Goal: Task Accomplishment & Management: Manage account settings

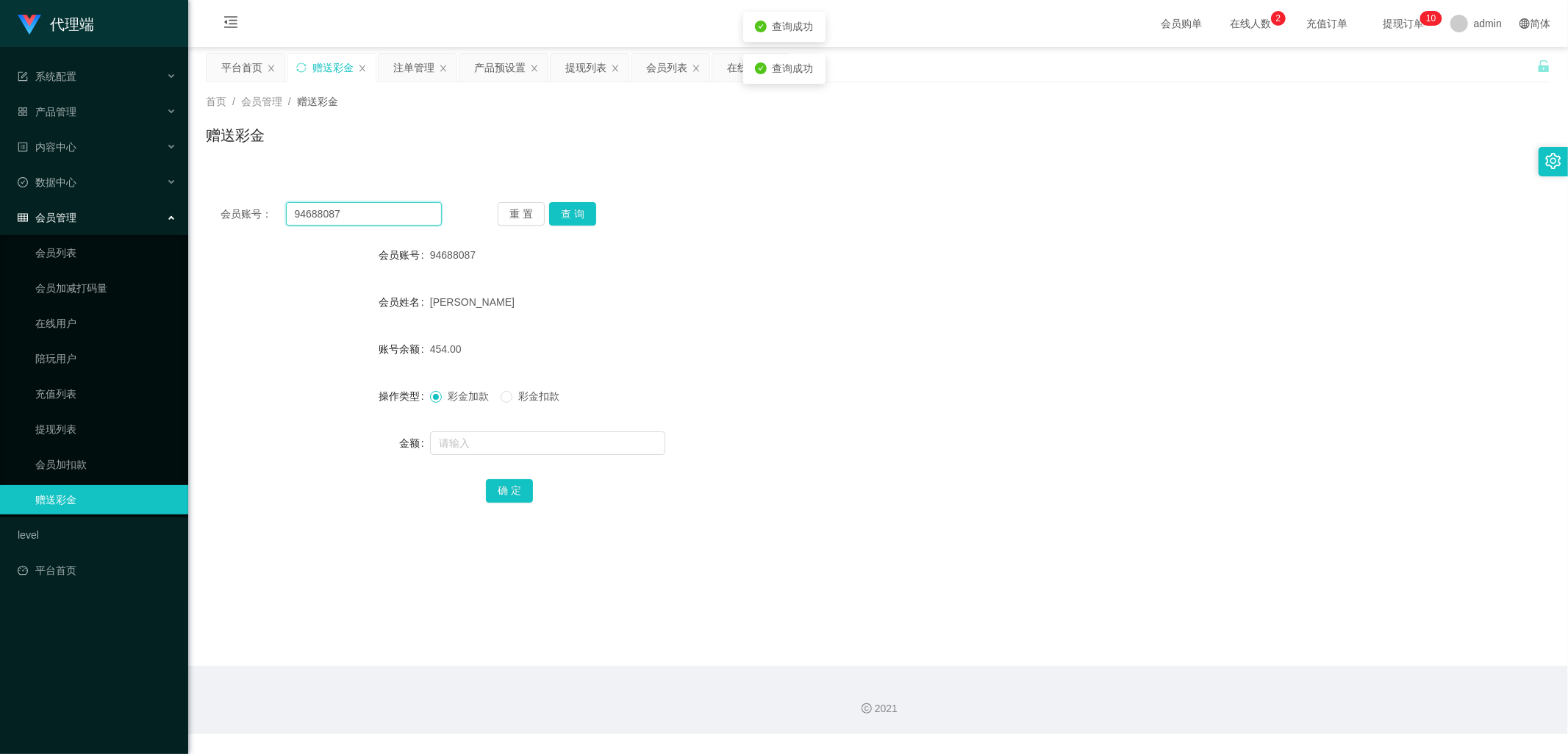
drag, startPoint x: 405, startPoint y: 215, endPoint x: 261, endPoint y: 204, distance: 144.4
click at [261, 204] on div "会员账号： 94688087" at bounding box center [332, 214] width 222 height 24
drag, startPoint x: 648, startPoint y: 356, endPoint x: 647, endPoint y: 339, distance: 17.0
click at [648, 344] on div "454.00" at bounding box center [822, 349] width 784 height 30
click at [577, 212] on button "查 询" at bounding box center [573, 214] width 48 height 24
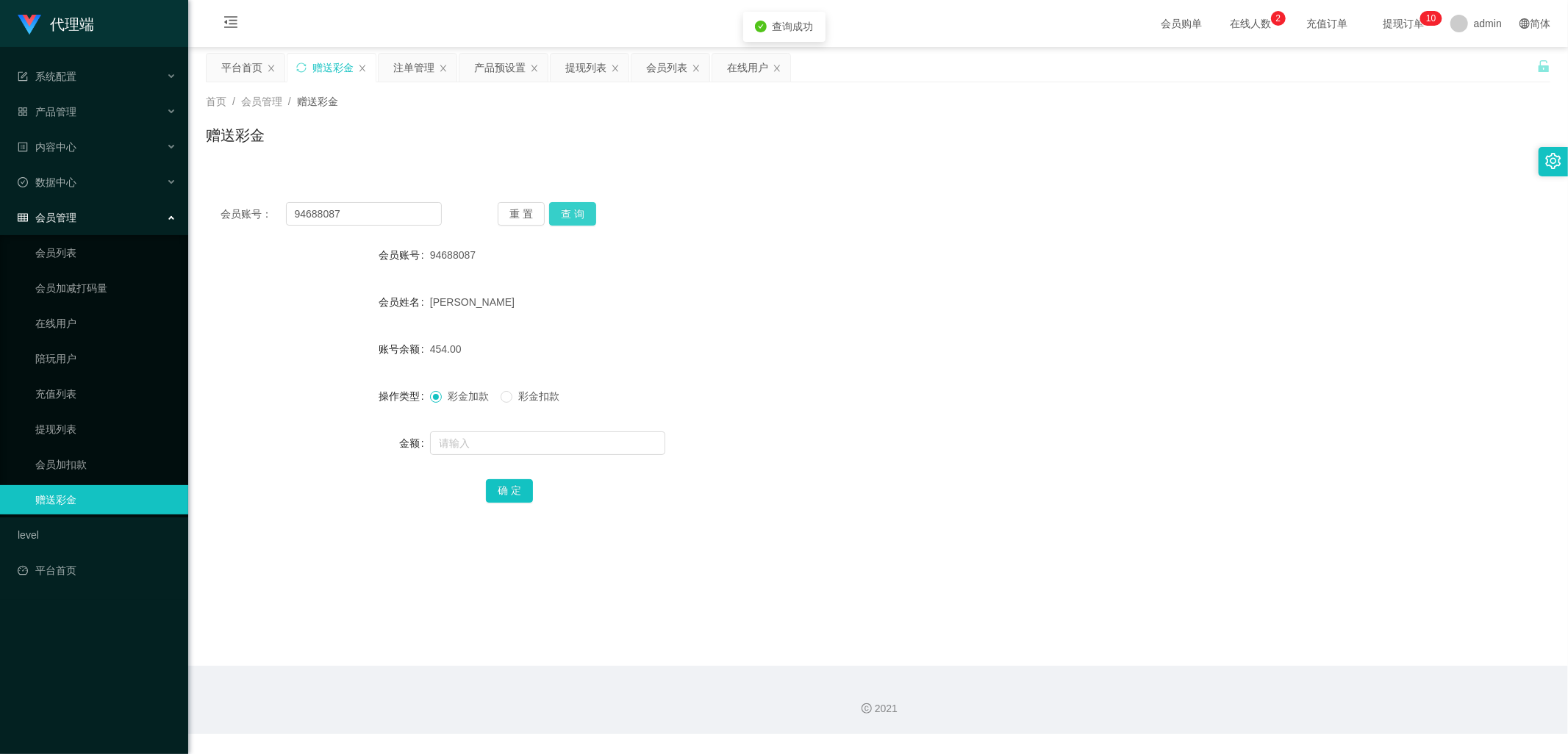
click at [577, 212] on button "查 询" at bounding box center [573, 214] width 48 height 24
click at [583, 216] on button "查 询" at bounding box center [573, 214] width 48 height 24
click at [417, 71] on div "注单管理" at bounding box center [414, 67] width 42 height 28
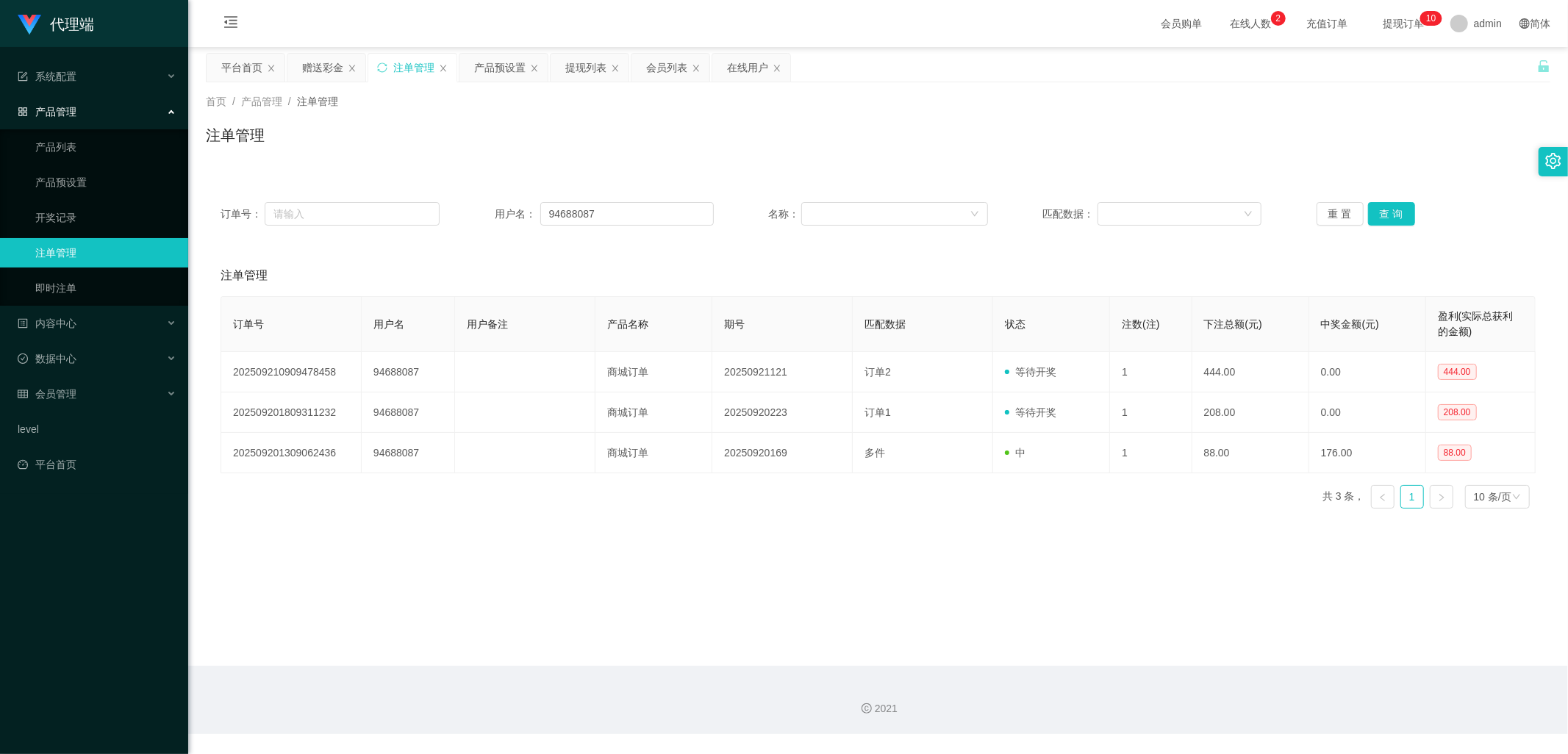
click at [576, 75] on div "提现列表" at bounding box center [586, 67] width 42 height 28
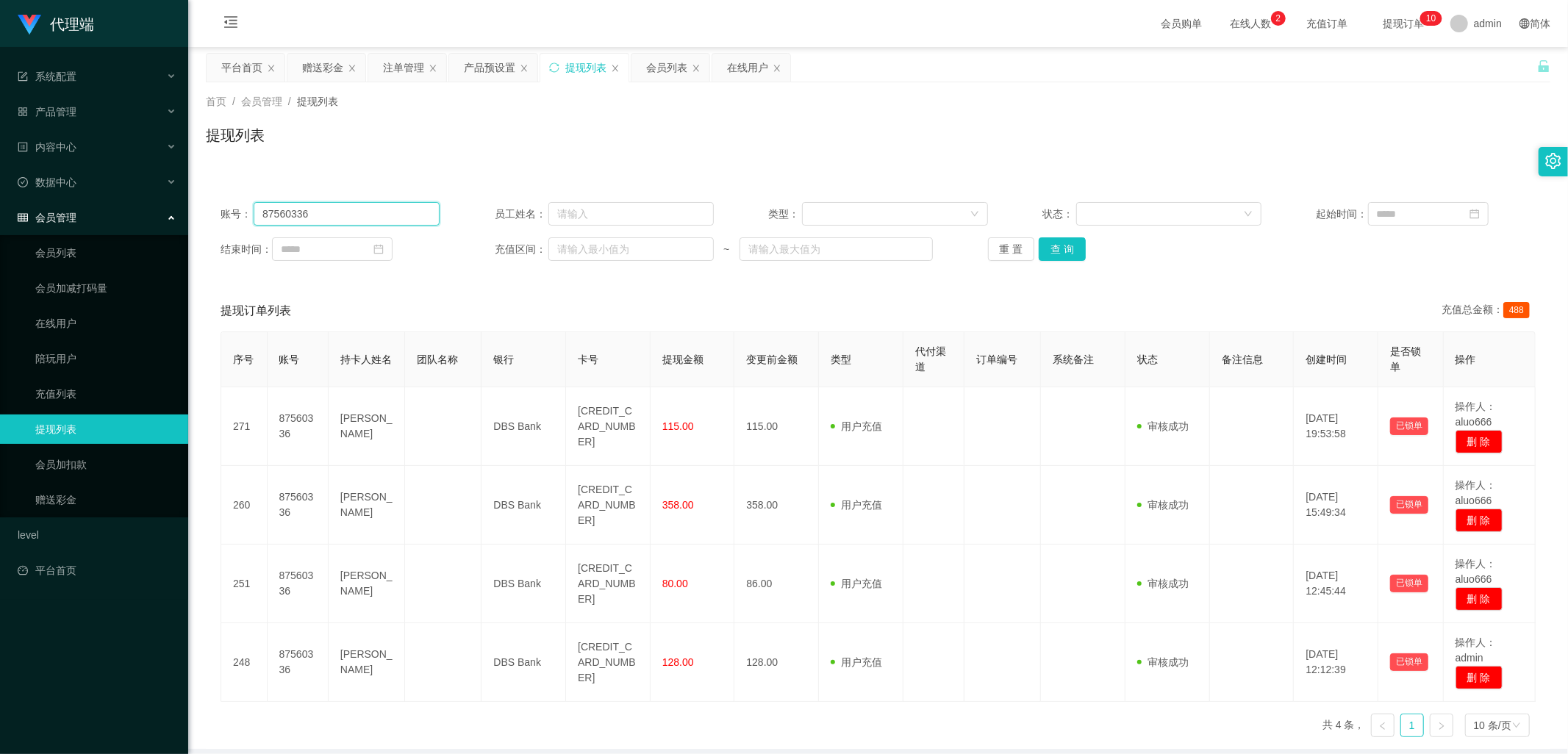
drag, startPoint x: 361, startPoint y: 210, endPoint x: 207, endPoint y: 197, distance: 154.5
click at [207, 197] on div "账号： 87560336 员工姓名： 类型： 状态： 起始时间： 结束时间： 充值区间： ~ 重 置 查 询" at bounding box center [878, 231] width 1344 height 88
paste input "text"
click at [375, 204] on input "text" at bounding box center [346, 214] width 186 height 24
click at [360, 209] on input "text" at bounding box center [346, 214] width 186 height 24
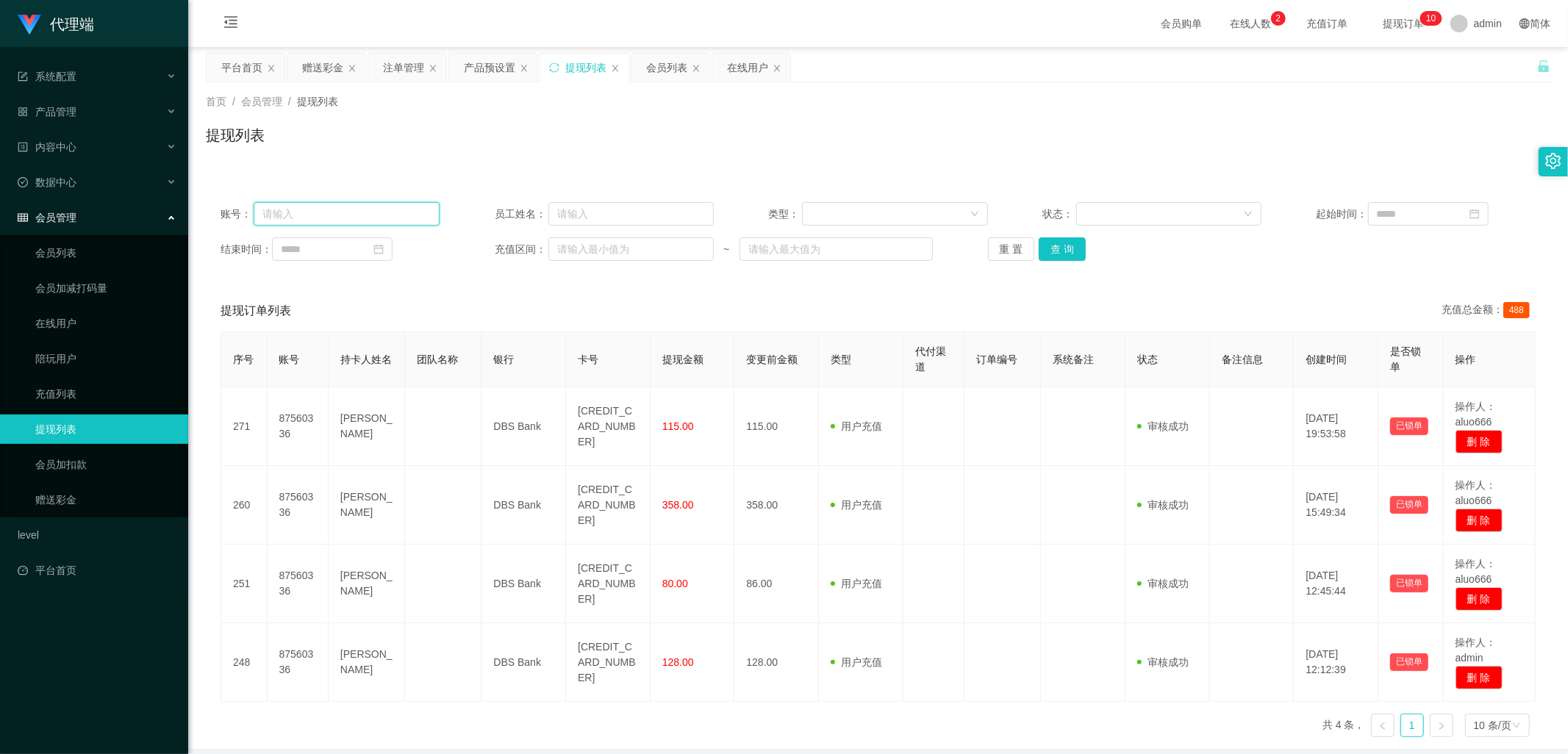
paste input "text"
click at [481, 73] on div "产品预设置" at bounding box center [490, 67] width 51 height 28
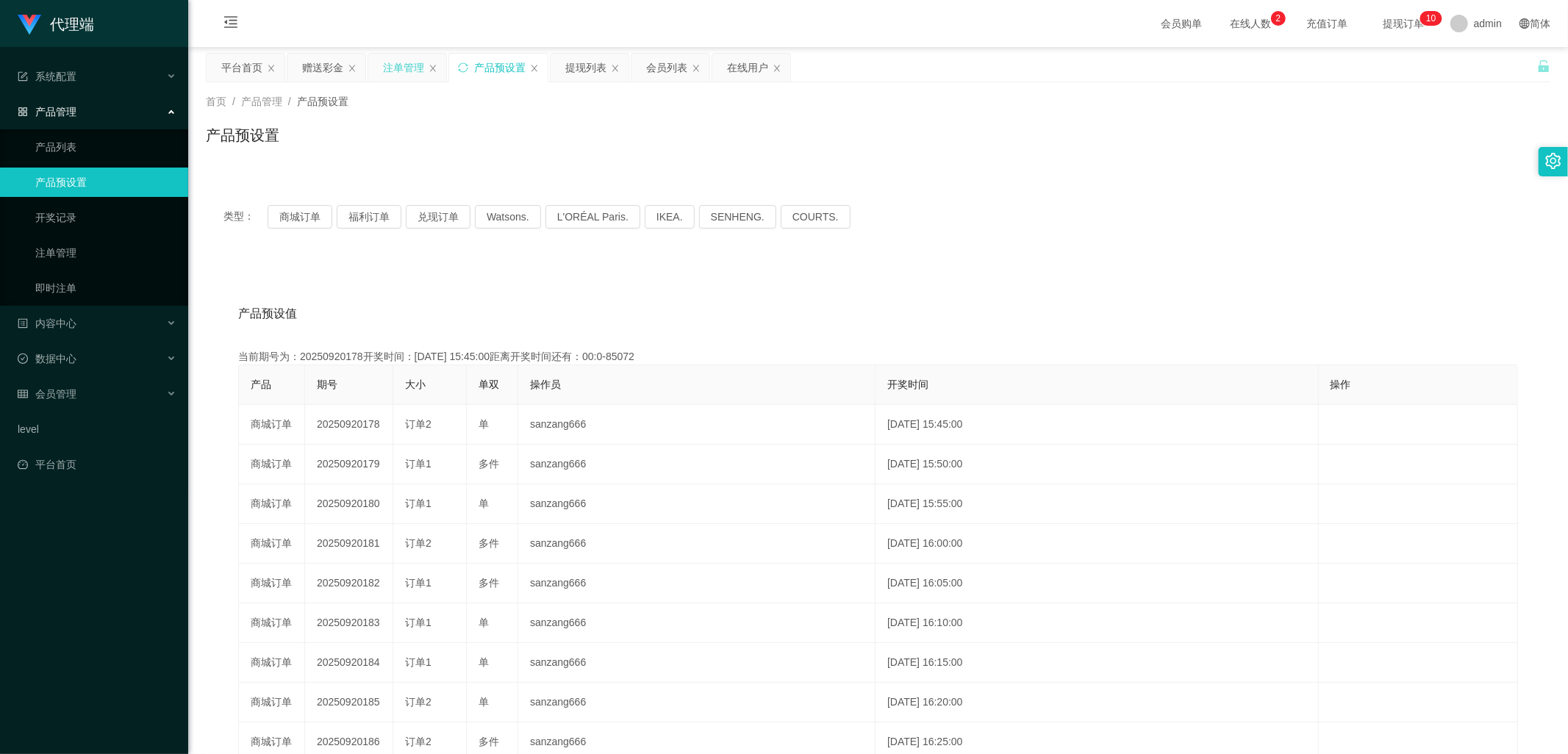
click at [403, 67] on div "注单管理" at bounding box center [404, 67] width 42 height 28
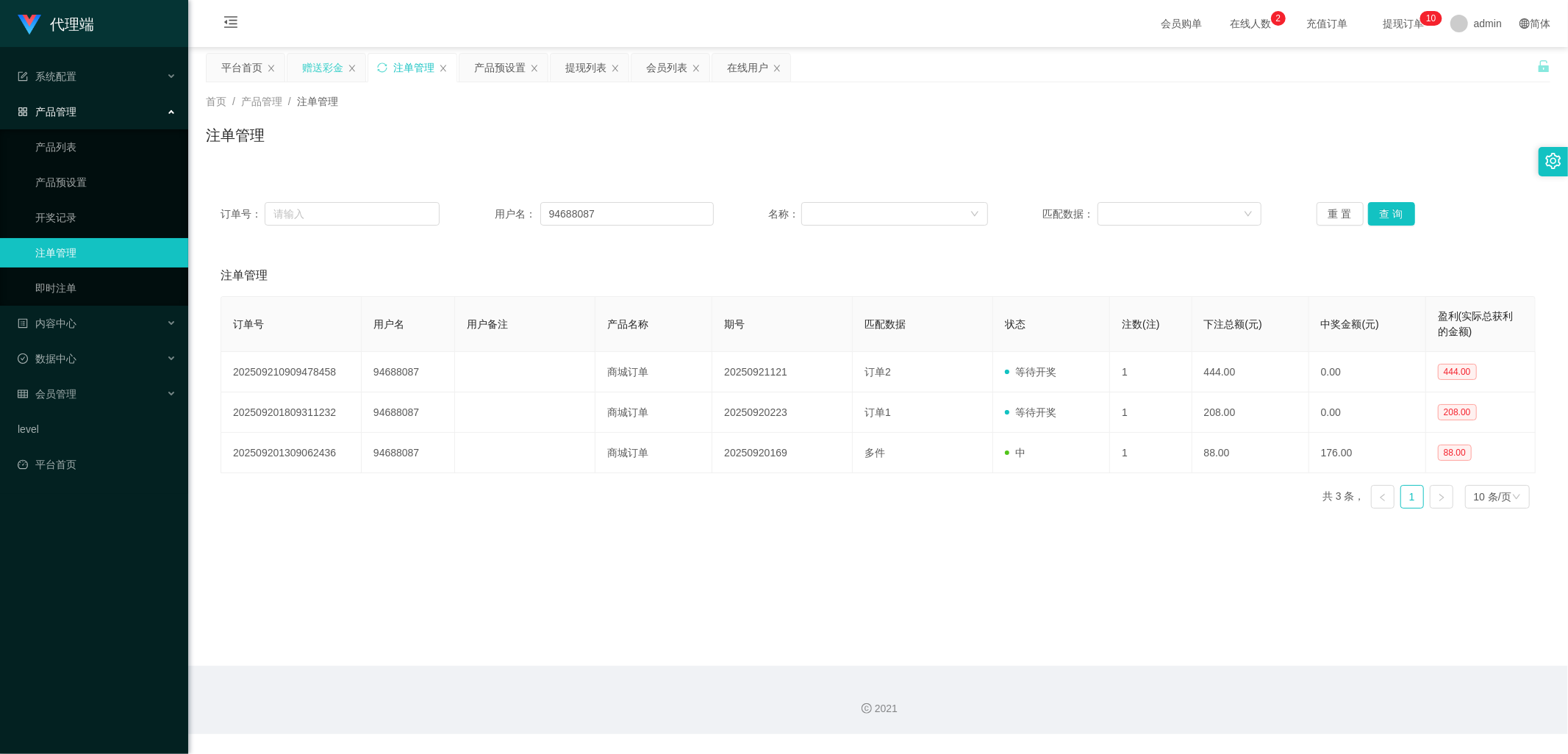
click at [311, 68] on div "赠送彩金" at bounding box center [323, 67] width 42 height 28
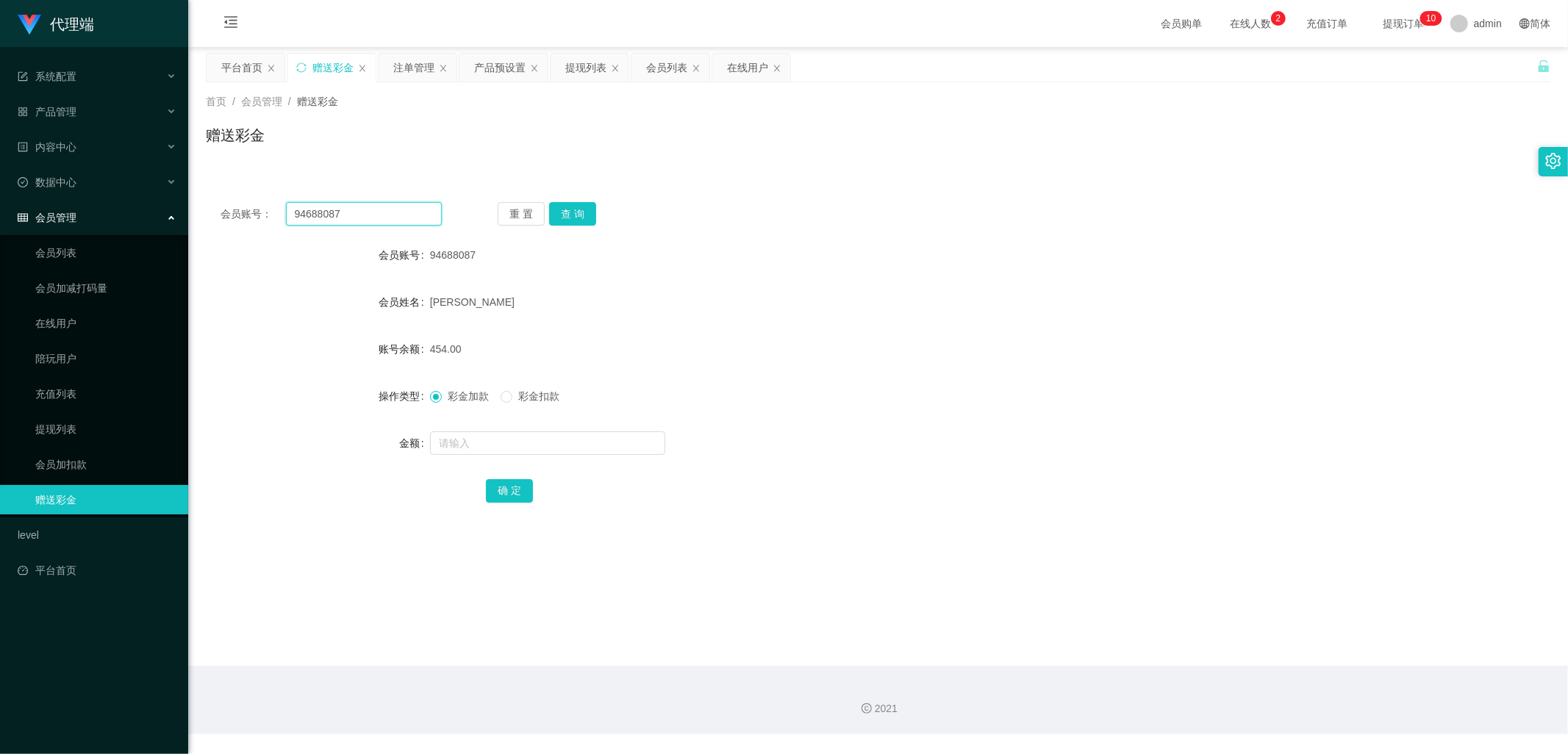
drag, startPoint x: 378, startPoint y: 218, endPoint x: 249, endPoint y: 222, distance: 129.1
click at [244, 216] on div "会员账号： 94688087" at bounding box center [332, 214] width 222 height 24
click at [584, 68] on div "提现列表" at bounding box center [586, 67] width 42 height 28
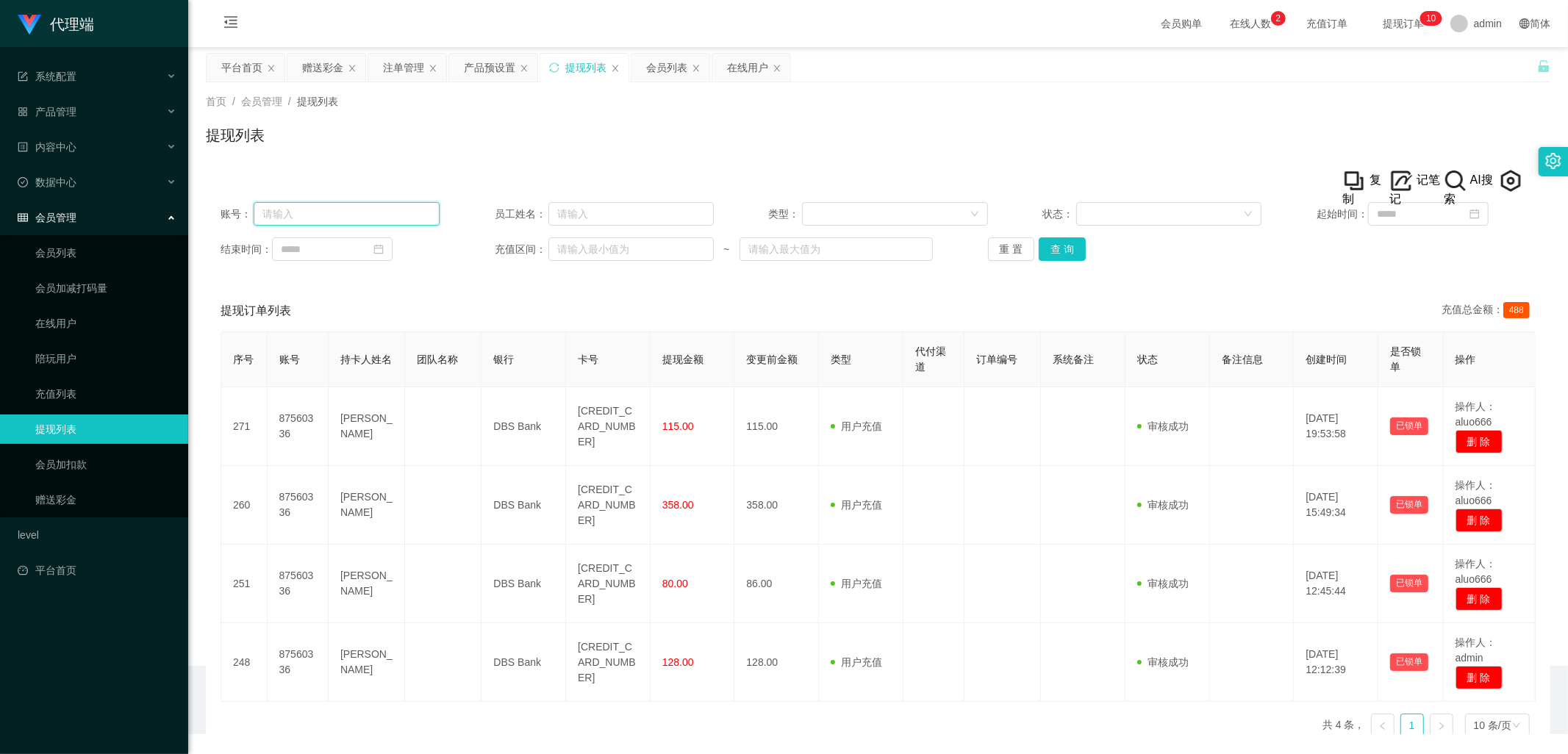
click at [328, 217] on input "text" at bounding box center [346, 214] width 186 height 24
paste input "94688087"
type input "94688087"
click at [1067, 248] on button "查 询" at bounding box center [1062, 249] width 48 height 24
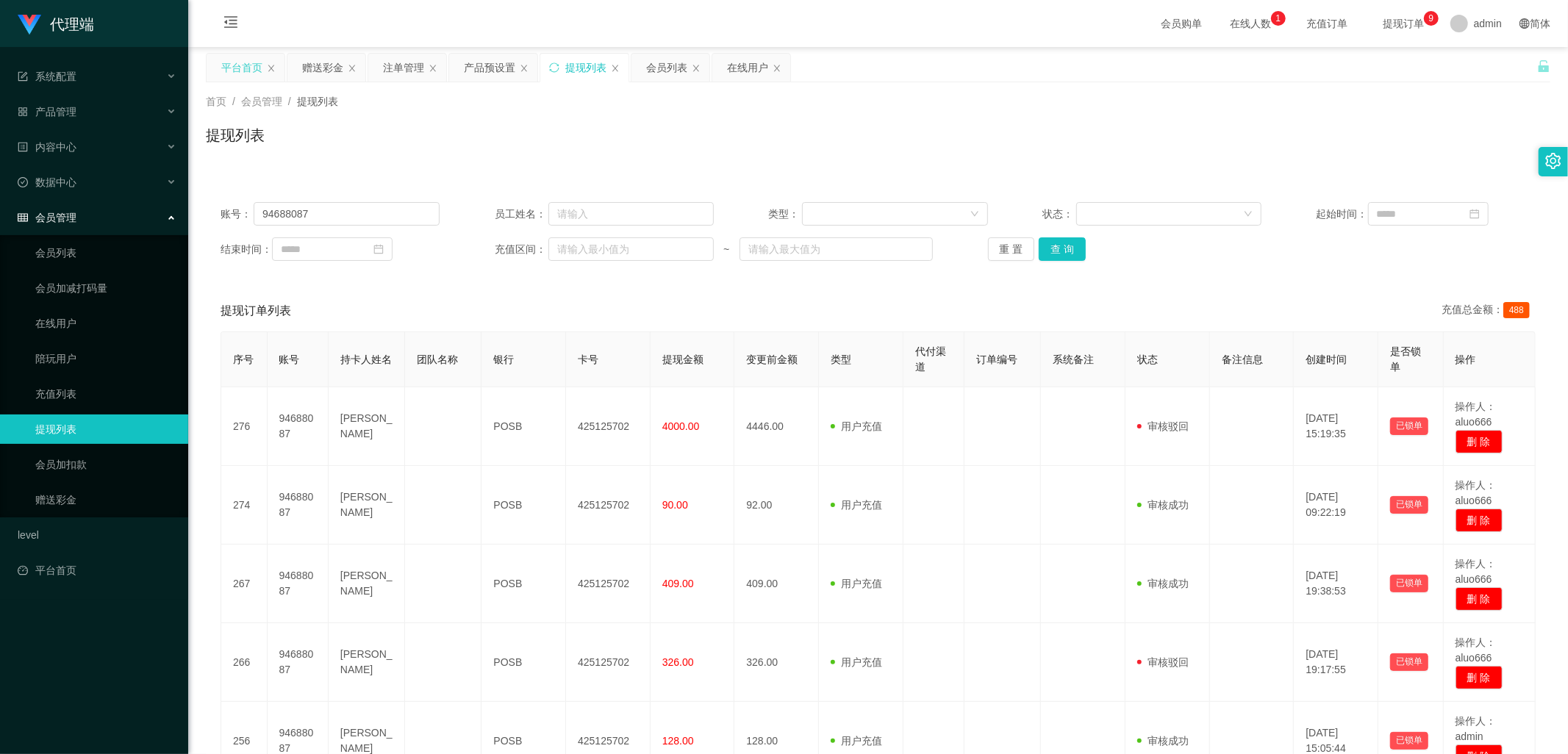
click at [236, 71] on div "平台首页" at bounding box center [243, 67] width 42 height 28
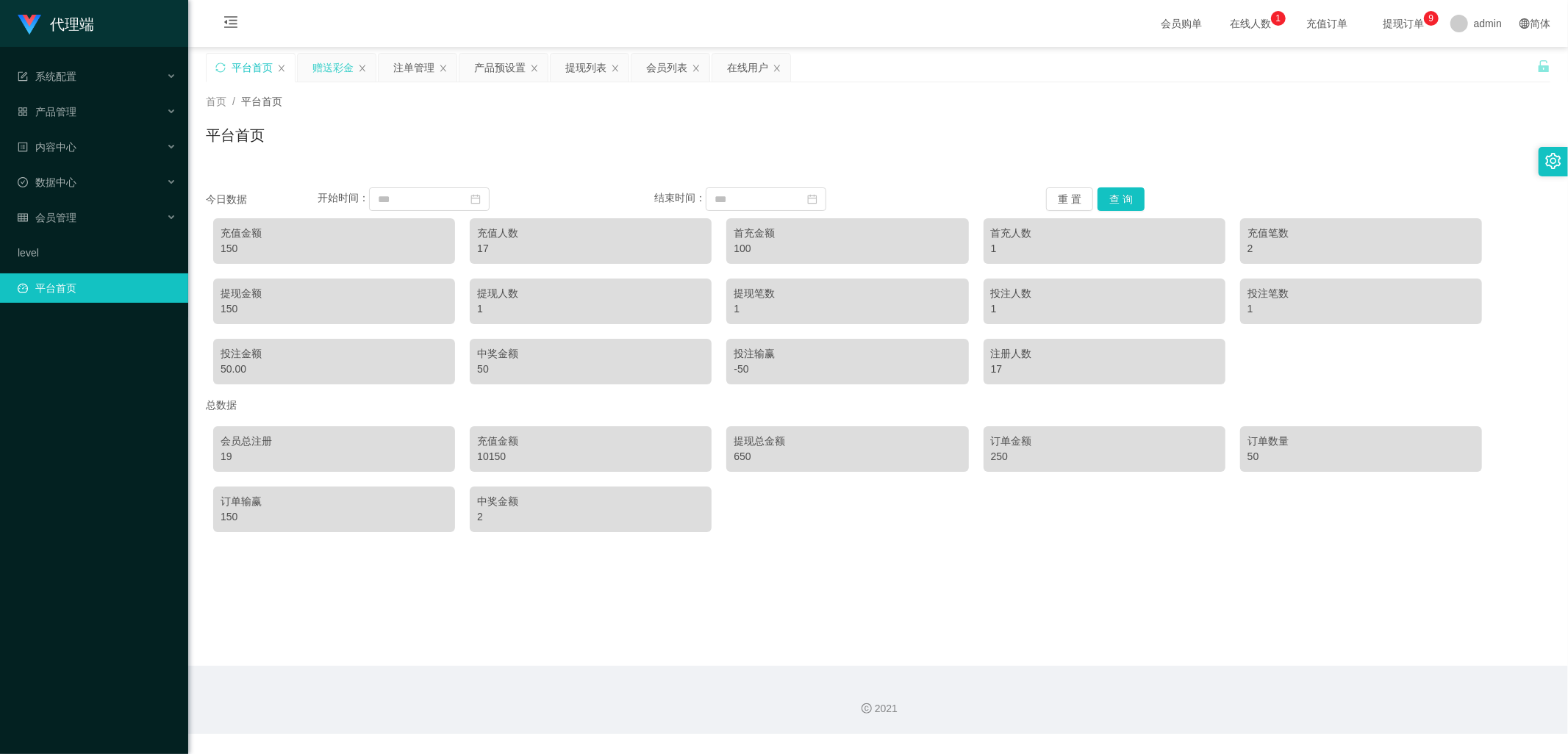
click at [331, 73] on div "赠送彩金" at bounding box center [334, 67] width 42 height 28
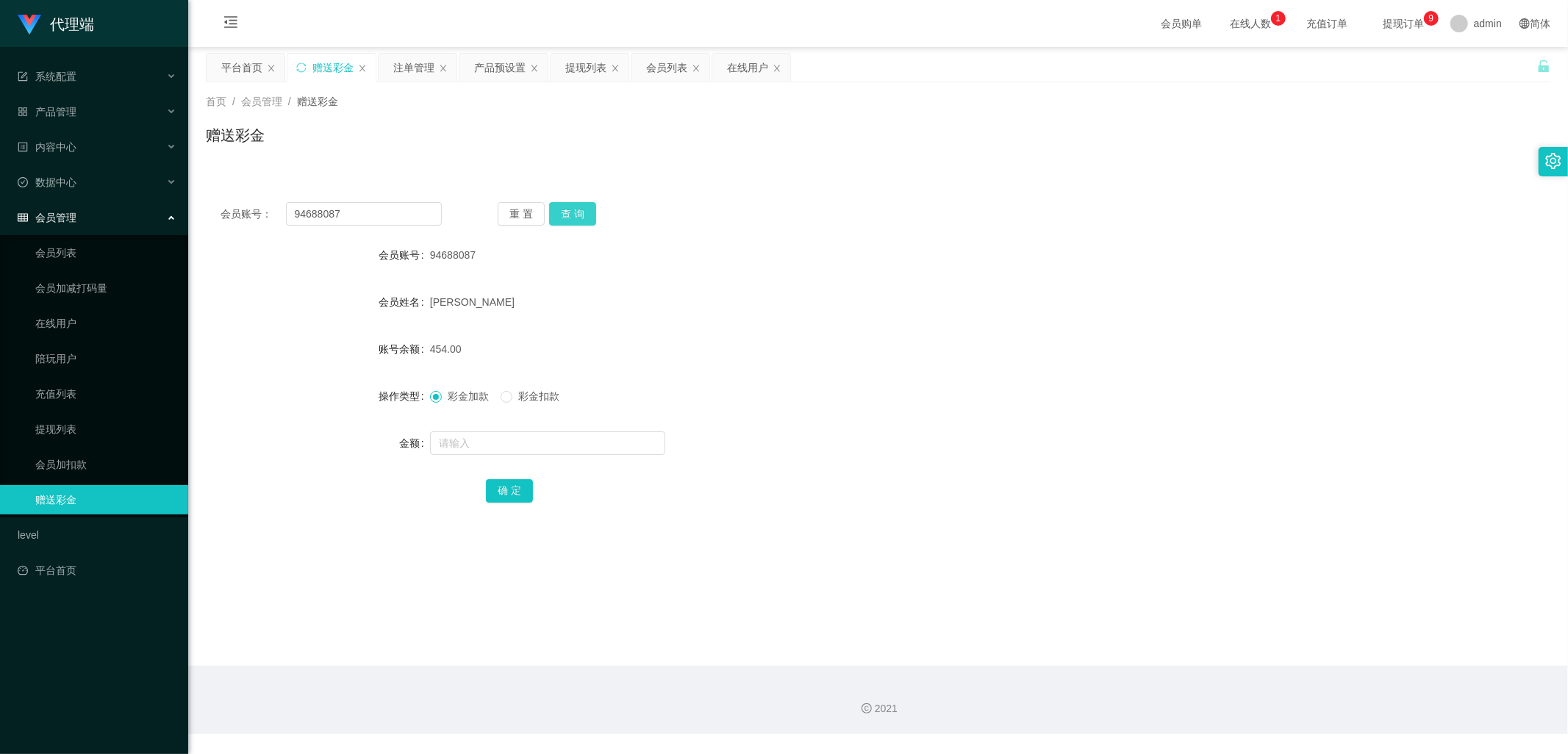
click at [578, 216] on button "查 询" at bounding box center [573, 214] width 48 height 24
